Goal: Entertainment & Leisure: Consume media (video, audio)

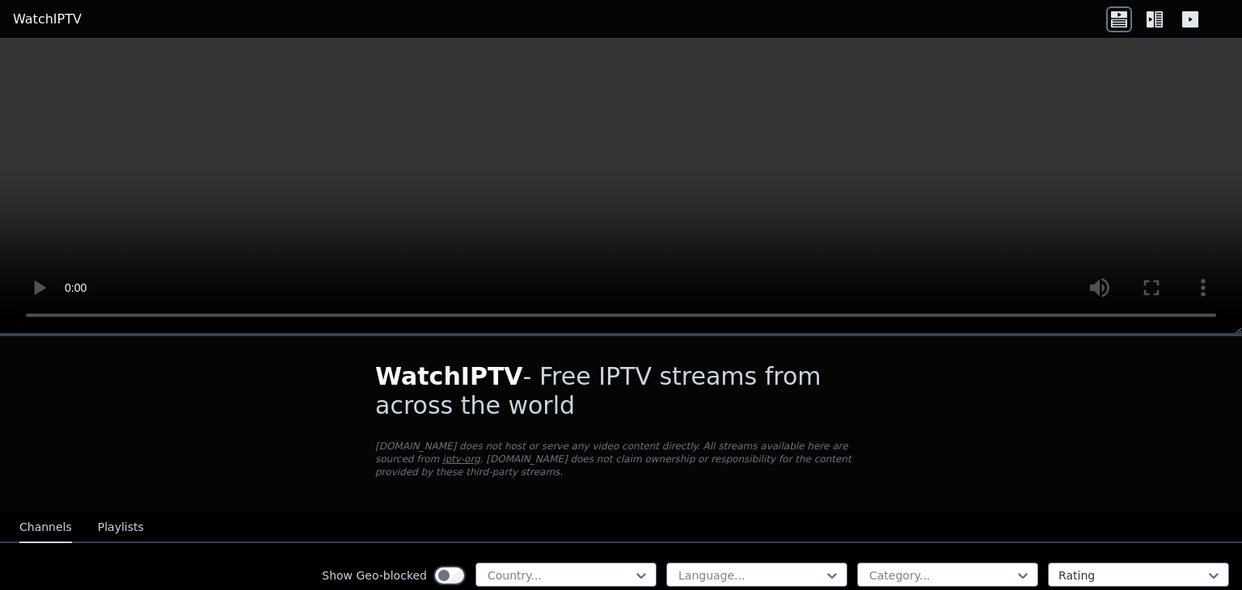
click at [84, 516] on div "Channels Playlists" at bounding box center [81, 528] width 150 height 31
click at [99, 518] on button "Playlists" at bounding box center [121, 528] width 46 height 31
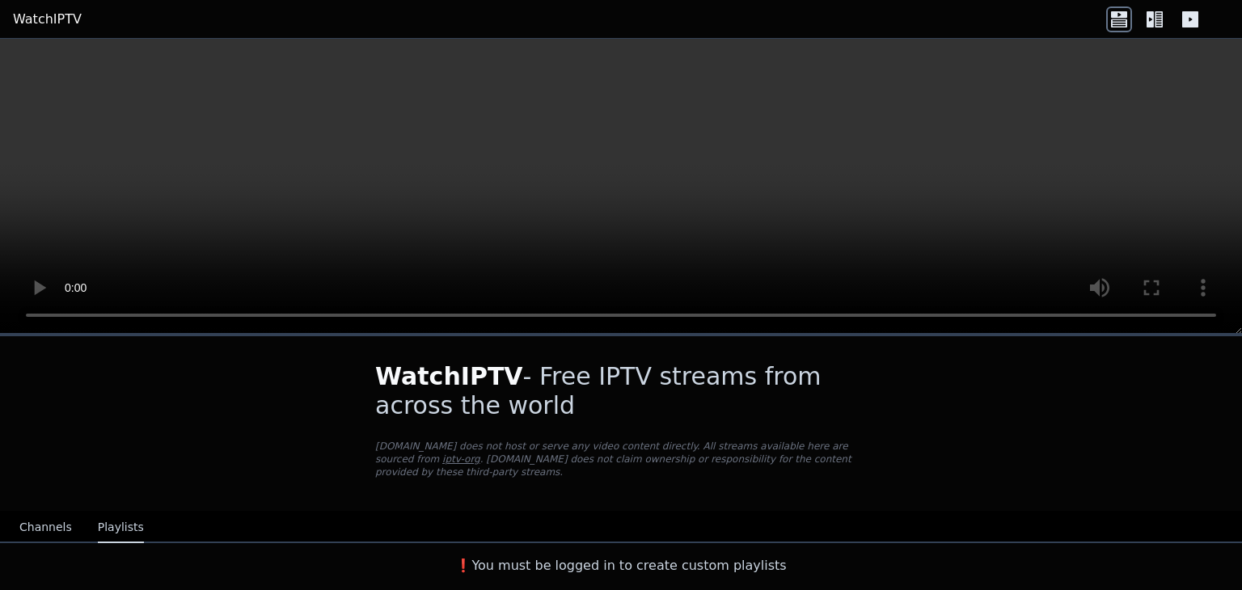
click at [54, 515] on button "Channels" at bounding box center [45, 528] width 53 height 31
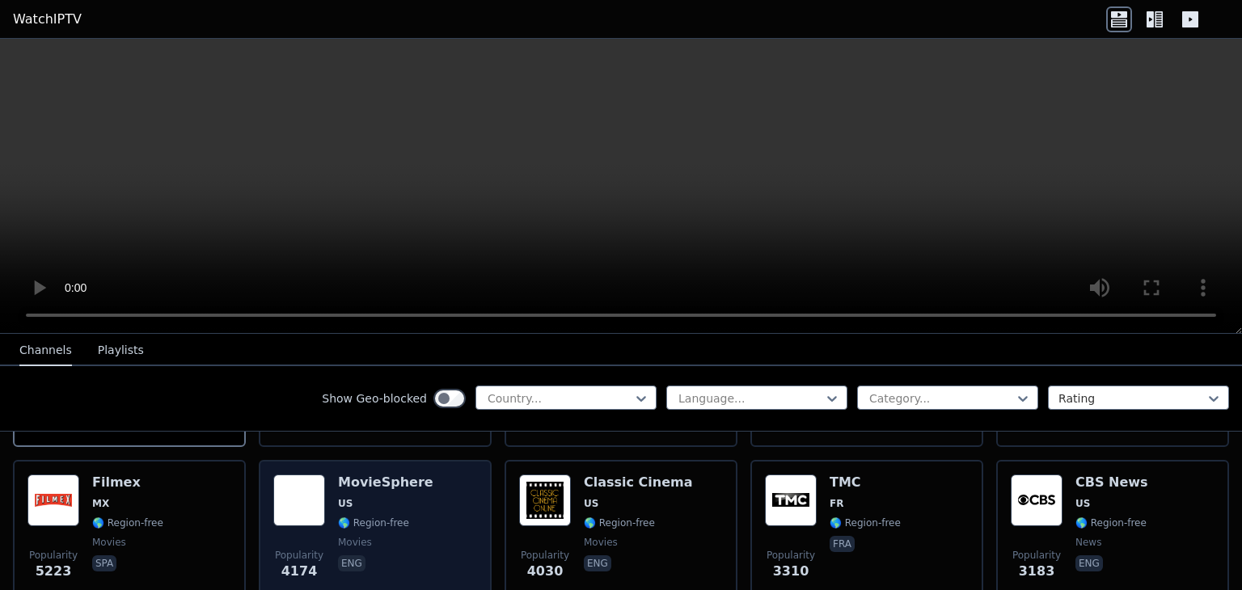
scroll to position [162, 0]
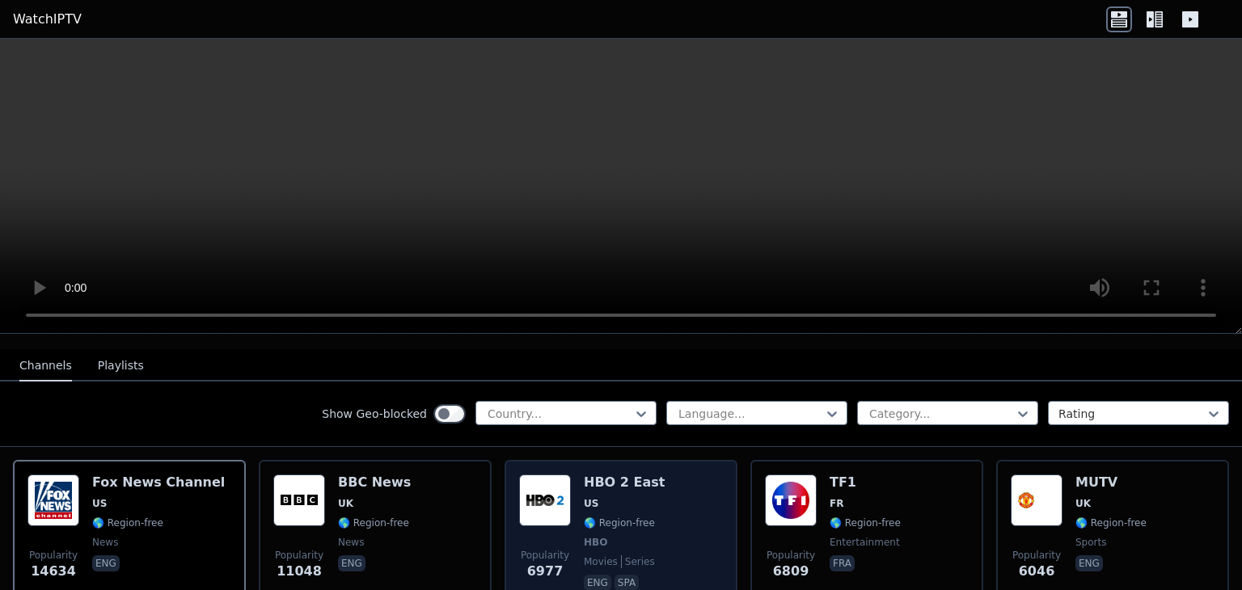
click at [638, 475] on h6 "HBO 2 East" at bounding box center [624, 483] width 81 height 16
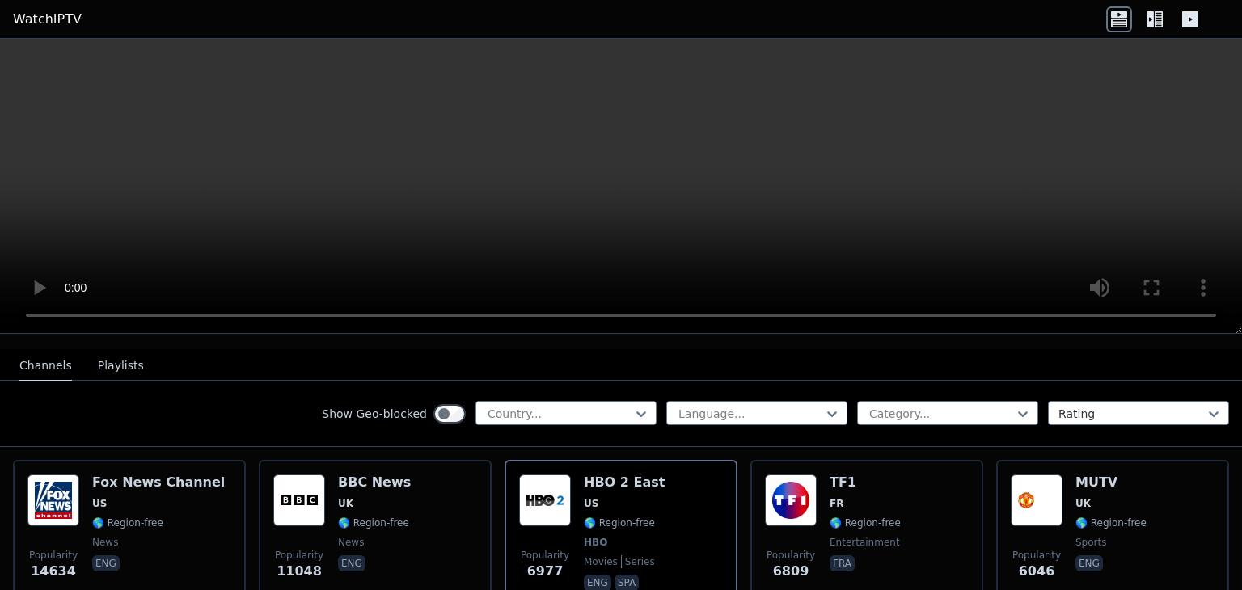
drag, startPoint x: 638, startPoint y: 467, endPoint x: 369, endPoint y: 218, distance: 366.3
click at [369, 218] on video at bounding box center [621, 186] width 1242 height 295
drag, startPoint x: 370, startPoint y: 218, endPoint x: 146, endPoint y: 199, distance: 224.8
drag, startPoint x: 146, startPoint y: 199, endPoint x: 101, endPoint y: 421, distance: 226.8
click at [101, 421] on div "Show Geo-blocked Country... Language... Category... Rating" at bounding box center [621, 415] width 1242 height 66
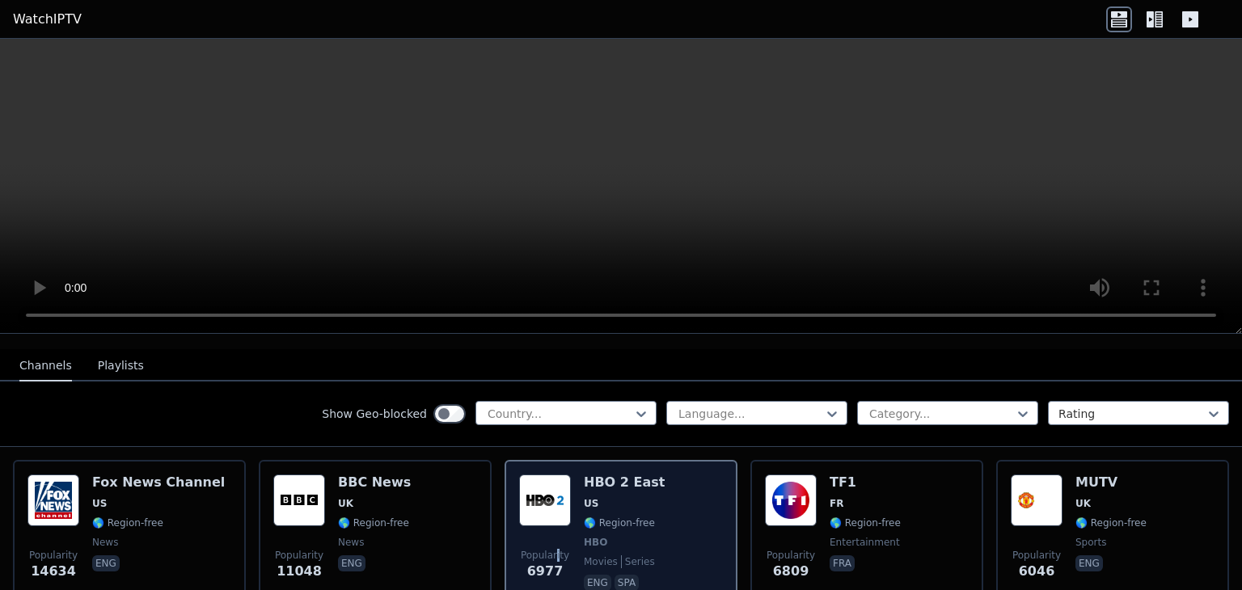
drag, startPoint x: 602, startPoint y: 530, endPoint x: 552, endPoint y: 525, distance: 51.2
click at [552, 525] on div "Popularity 6977" at bounding box center [545, 535] width 52 height 120
click at [552, 539] on span "Popularity 6977" at bounding box center [545, 565] width 52 height 52
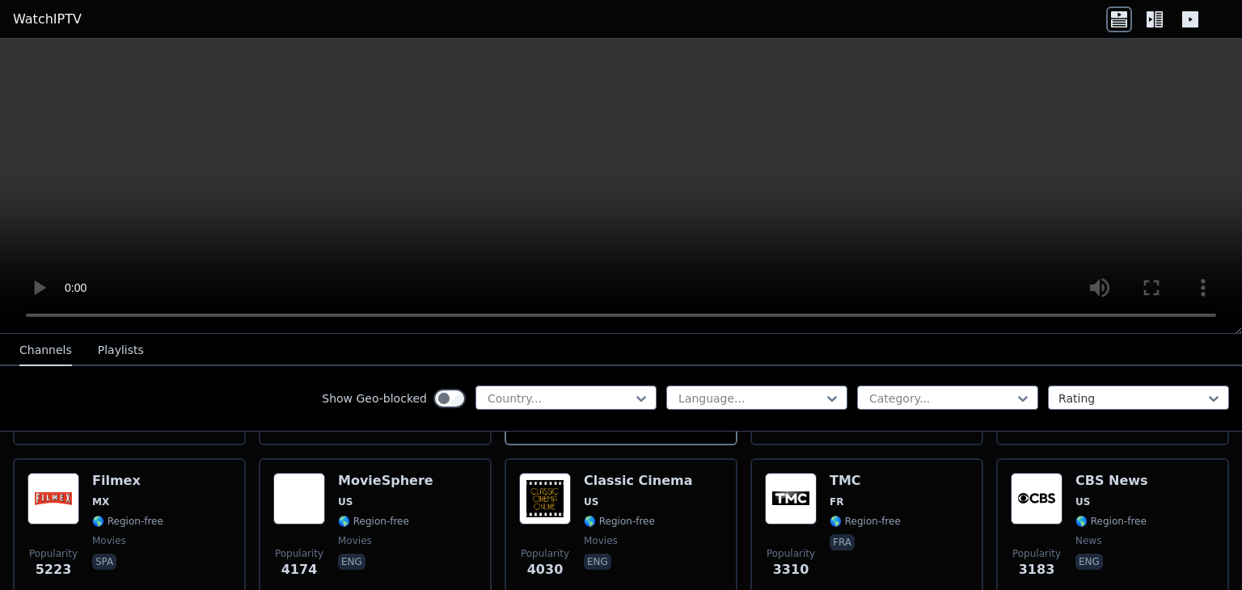
scroll to position [323, 0]
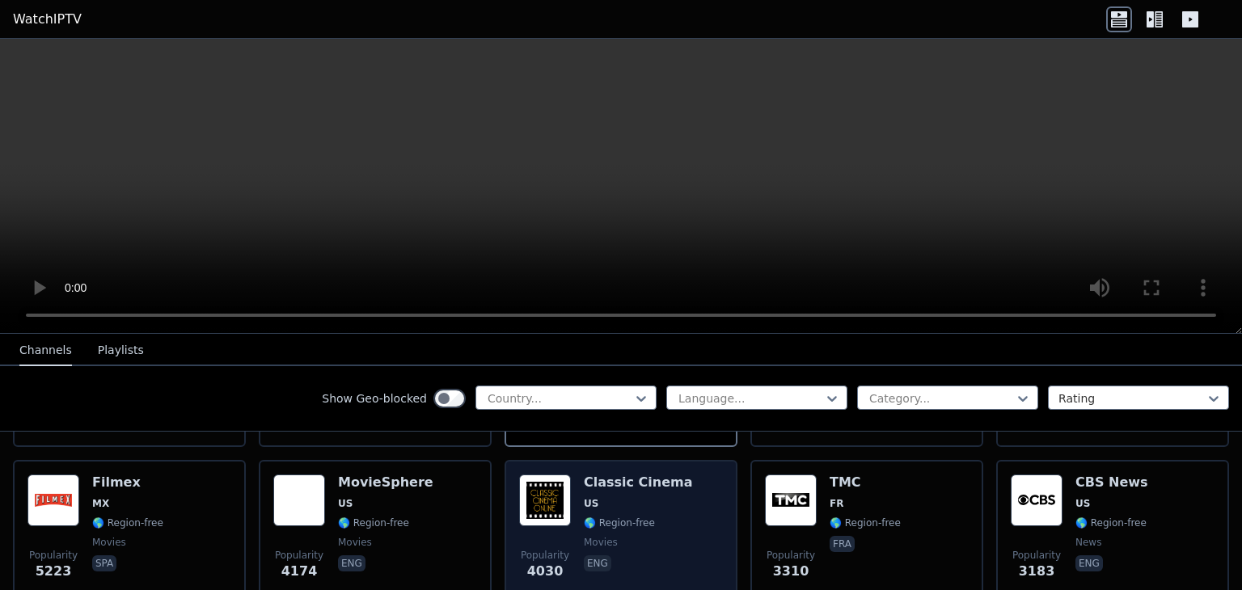
drag, startPoint x: 549, startPoint y: 515, endPoint x: 505, endPoint y: 496, distance: 47.8
click at [505, 496] on div "Popularity 4030 Classic Cinema US 🌎 Region-free movies eng" at bounding box center [621, 533] width 233 height 146
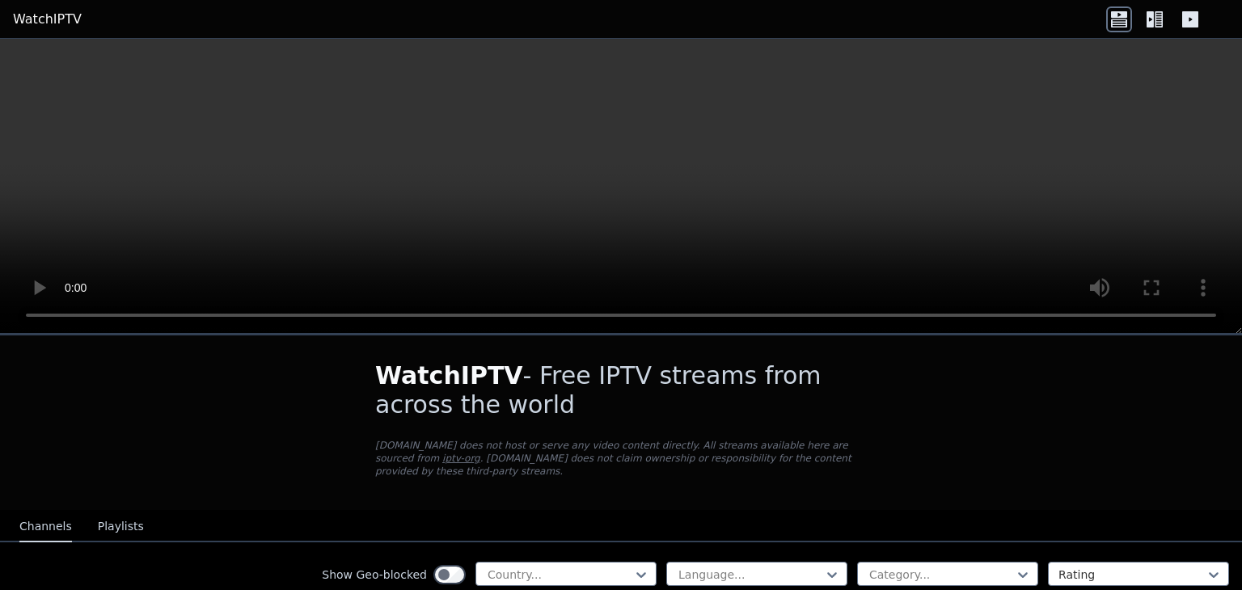
scroll to position [0, 0]
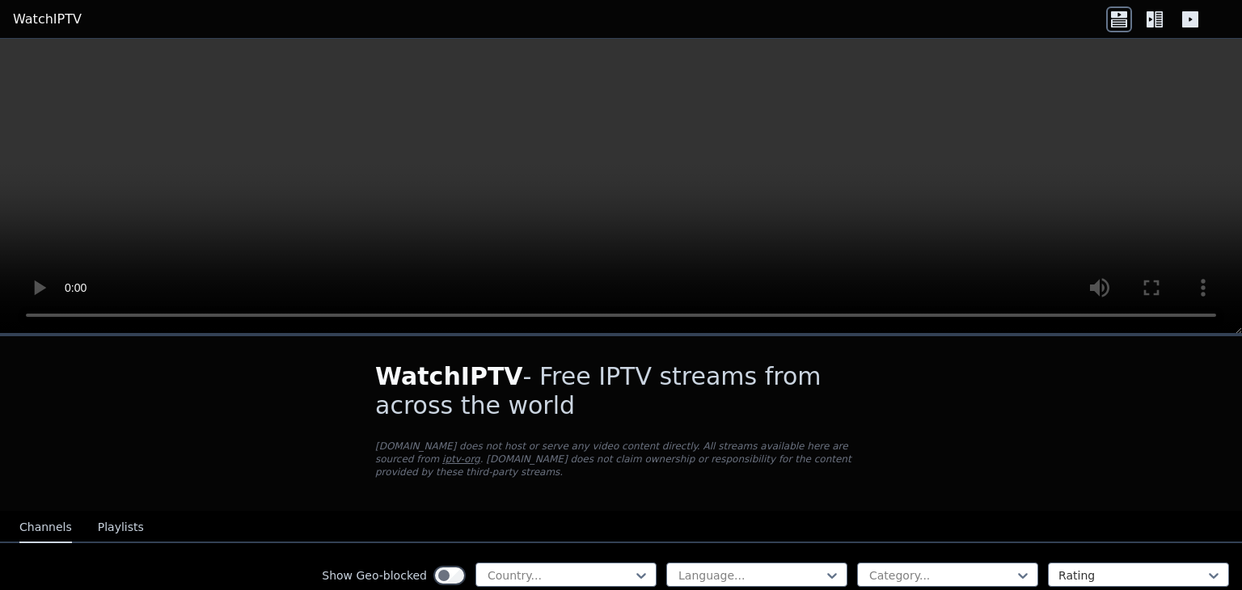
click at [116, 525] on button "Playlists" at bounding box center [121, 528] width 46 height 31
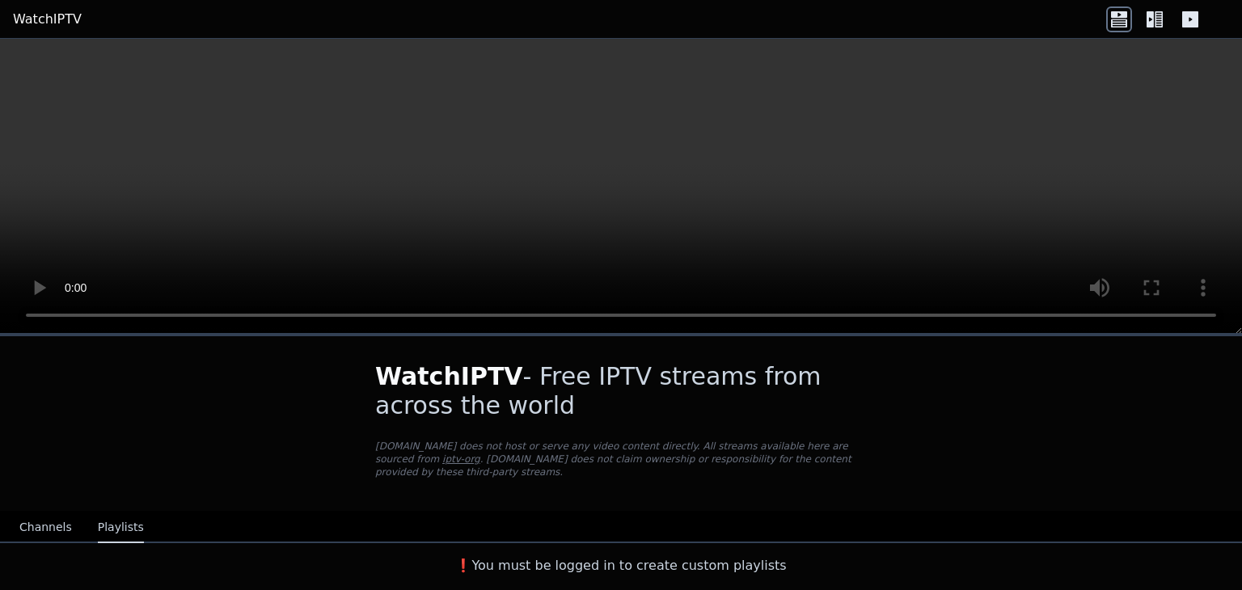
click at [66, 522] on div "Channels Playlists" at bounding box center [81, 528] width 150 height 31
click at [49, 522] on button "Channels" at bounding box center [45, 528] width 53 height 31
